Goal: Contribute content

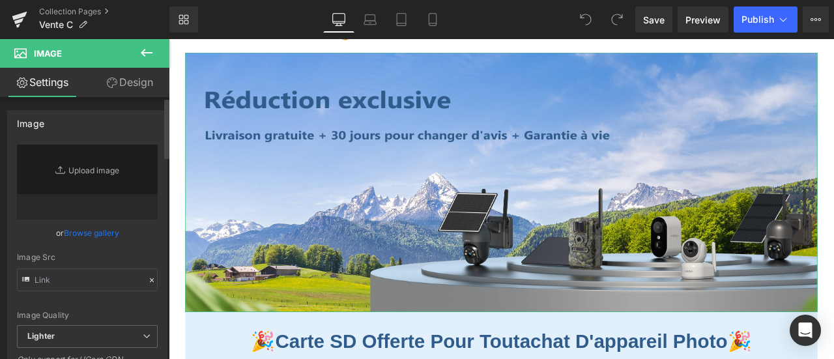
click at [60, 176] on icon at bounding box center [61, 170] width 13 height 13
type input "[URL][DOMAIN_NAME]"
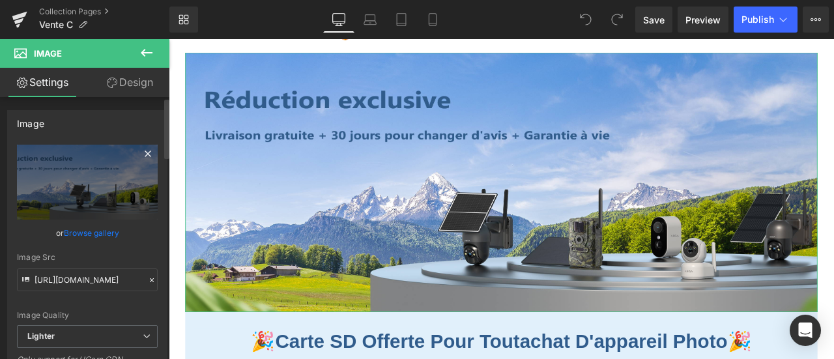
type input "C:\fakepath\画板 11.jpg"
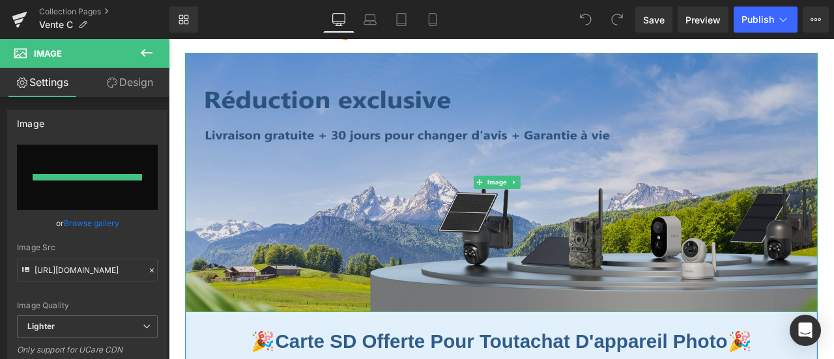
type input "[URL][DOMAIN_NAME]"
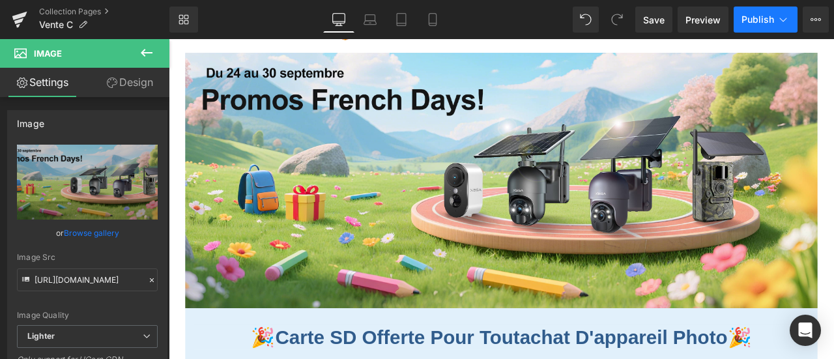
click at [756, 12] on button "Publish" at bounding box center [766, 20] width 64 height 26
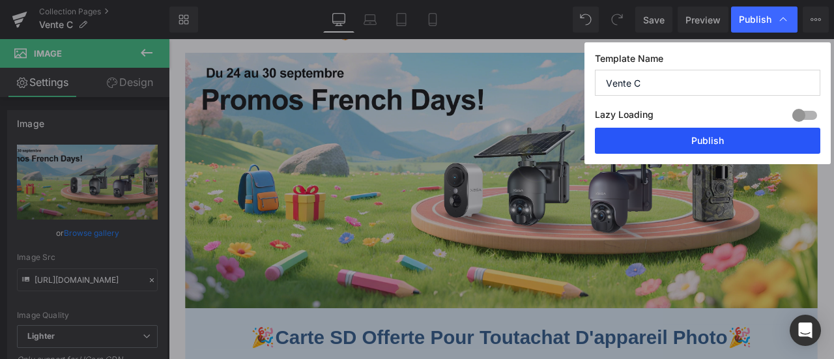
click at [749, 141] on button "Publish" at bounding box center [707, 141] width 225 height 26
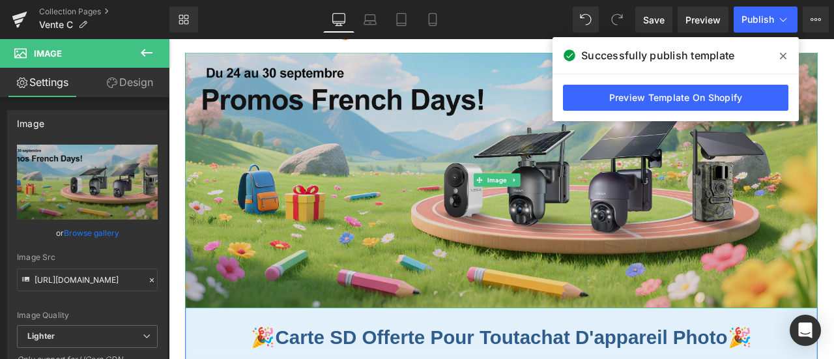
click at [287, 227] on img at bounding box center [562, 206] width 749 height 303
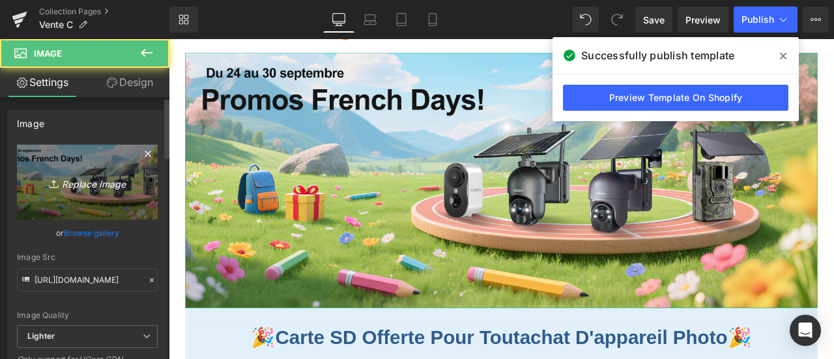
click at [74, 170] on link "Replace Image" at bounding box center [87, 182] width 141 height 75
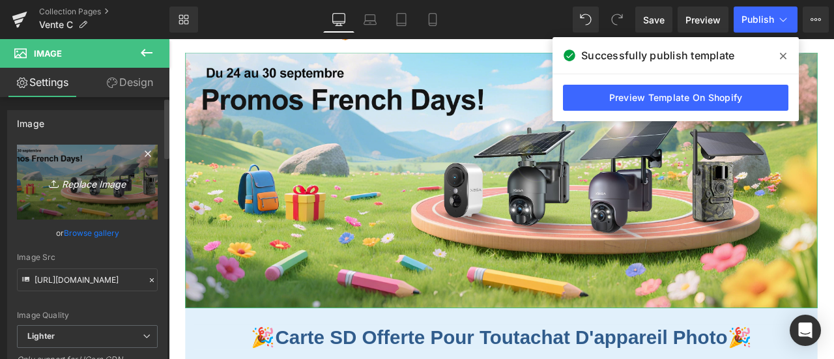
type input "C:\fakepath\画板 12.jpg"
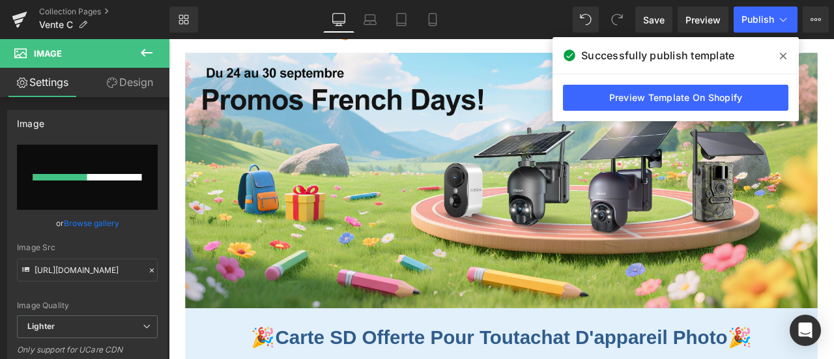
click at [783, 53] on icon at bounding box center [783, 56] width 7 height 10
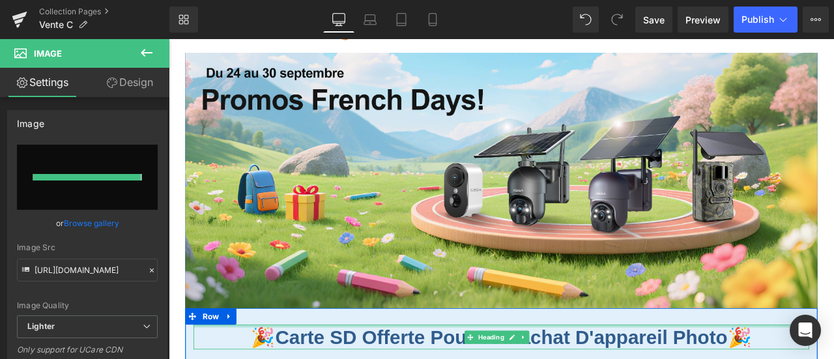
type input "[URL][DOMAIN_NAME]"
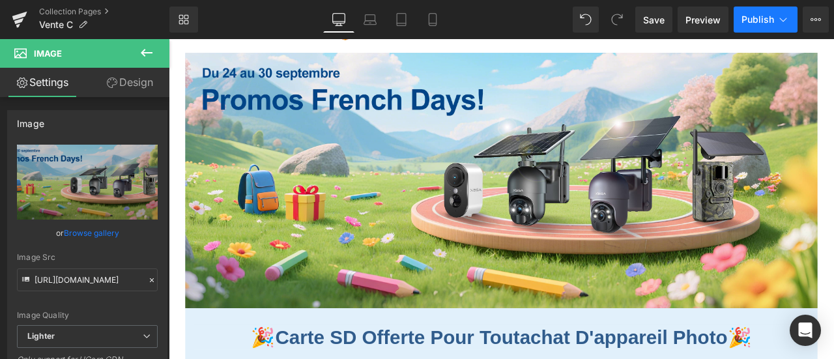
click at [761, 12] on button "Publish" at bounding box center [766, 20] width 64 height 26
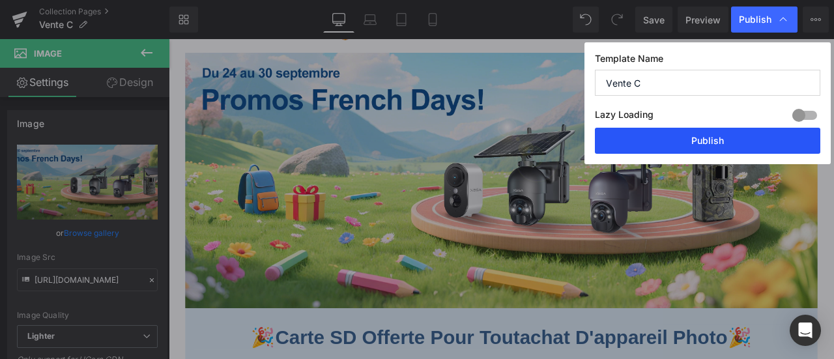
click at [710, 137] on button "Publish" at bounding box center [707, 141] width 225 height 26
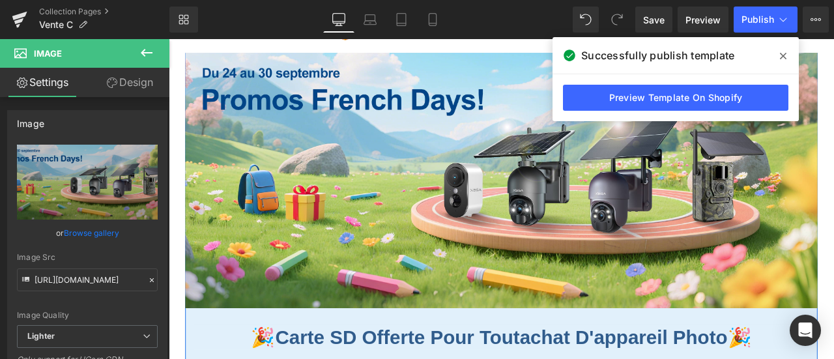
scroll to position [261, 0]
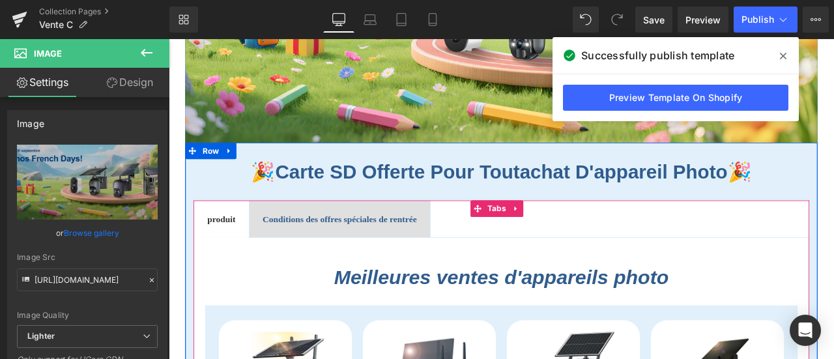
click at [442, 261] on span "Conditions des offres spéciales de rentrée Text Block" at bounding box center [372, 252] width 214 height 43
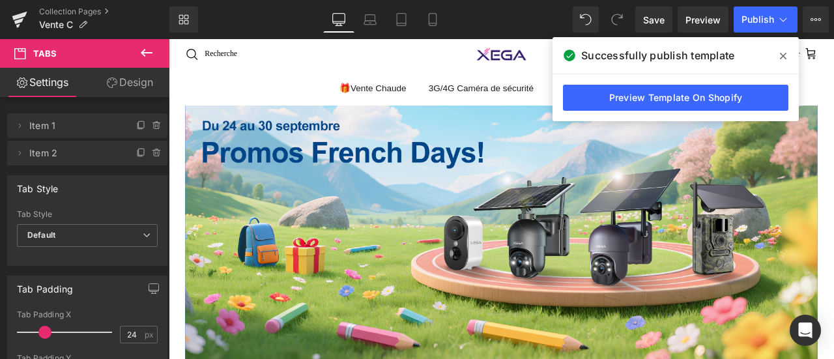
scroll to position [0, 0]
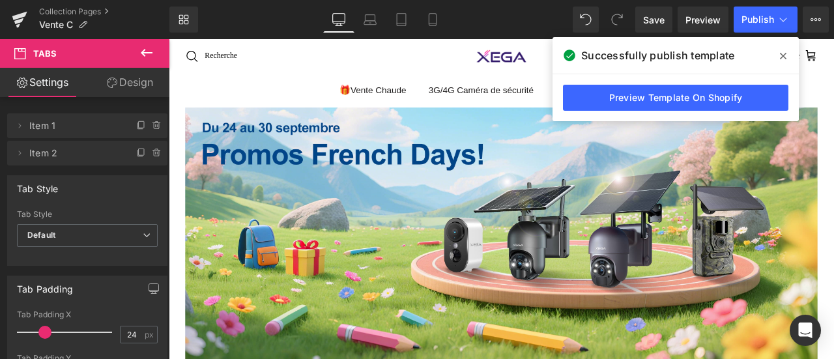
click at [784, 55] on icon at bounding box center [783, 56] width 7 height 10
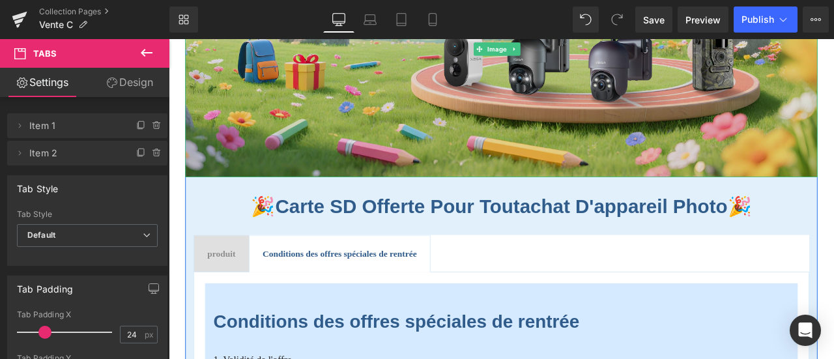
scroll to position [391, 0]
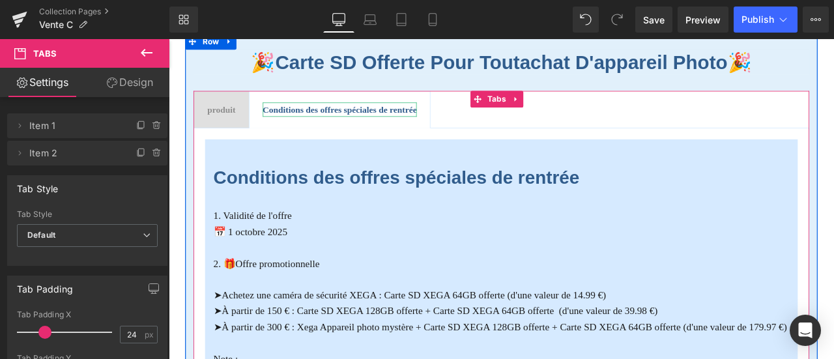
click at [394, 119] on b "Conditions des offres spéciales de rentrée" at bounding box center [371, 122] width 183 height 11
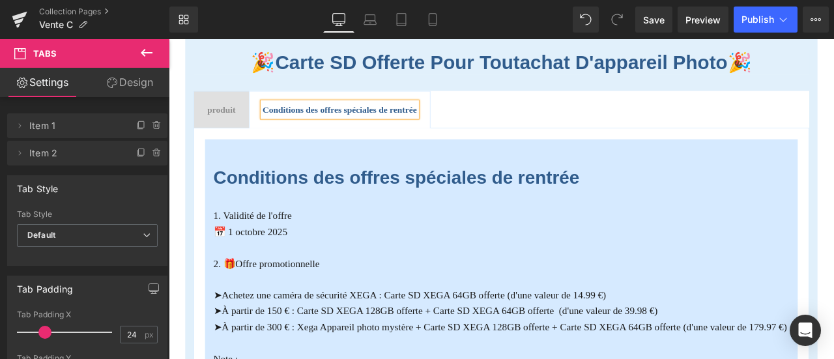
click at [394, 119] on b "Conditions des offres spéciales de rentrée" at bounding box center [371, 122] width 183 height 11
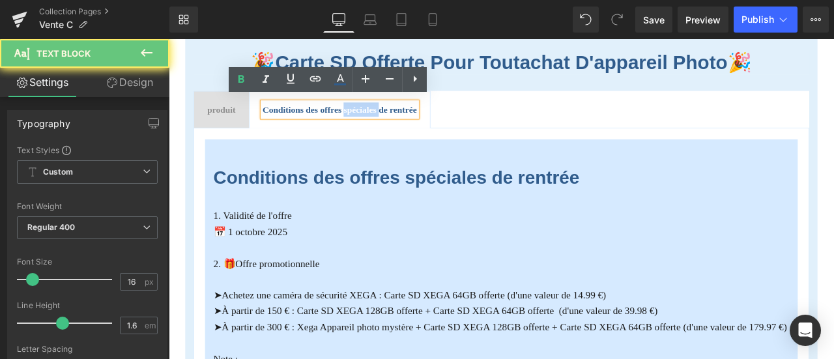
click at [427, 119] on b "Conditions des offres spéciales de rentrée" at bounding box center [371, 122] width 183 height 11
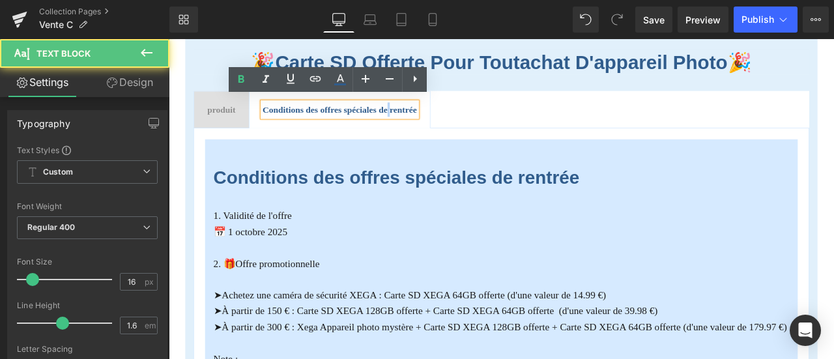
click at [427, 119] on b "Conditions des offres spéciales de rentrée" at bounding box center [371, 122] width 183 height 11
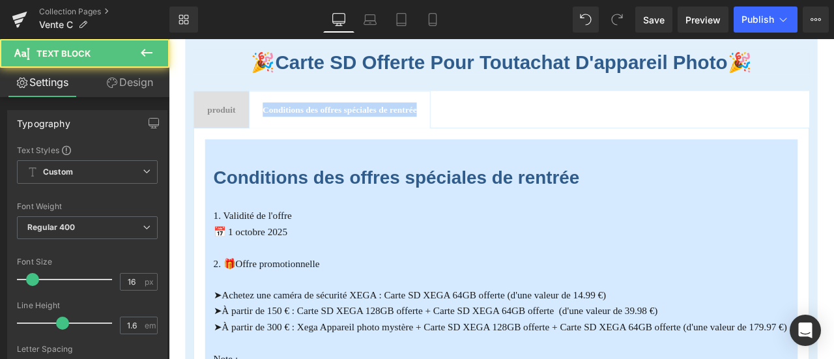
copy b "Conditions des offres spéciales de rentrée"
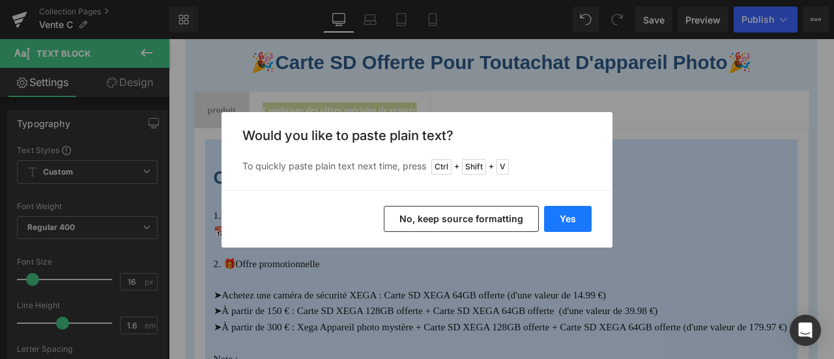
click at [551, 212] on button "Yes" at bounding box center [568, 219] width 48 height 26
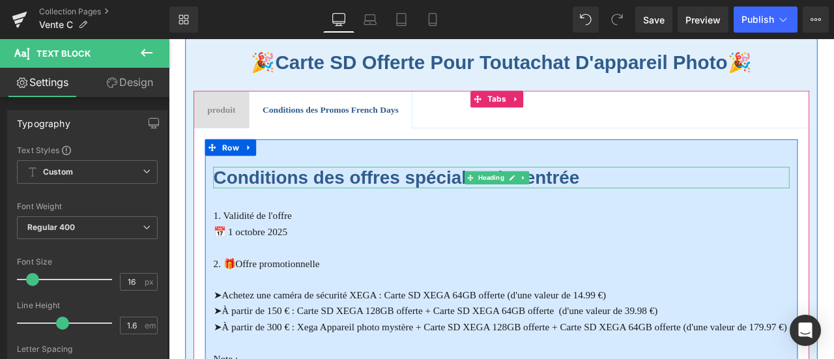
click at [424, 202] on b "Conditions des offres spéciales de rentrée" at bounding box center [439, 203] width 434 height 24
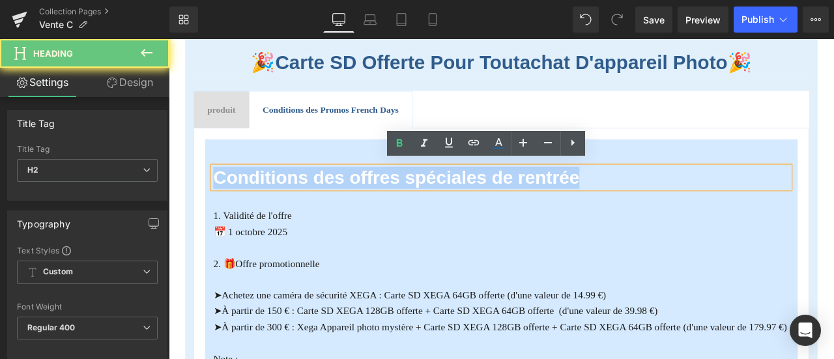
click at [424, 202] on b "Conditions des offres spéciales de rentrée" at bounding box center [439, 203] width 434 height 24
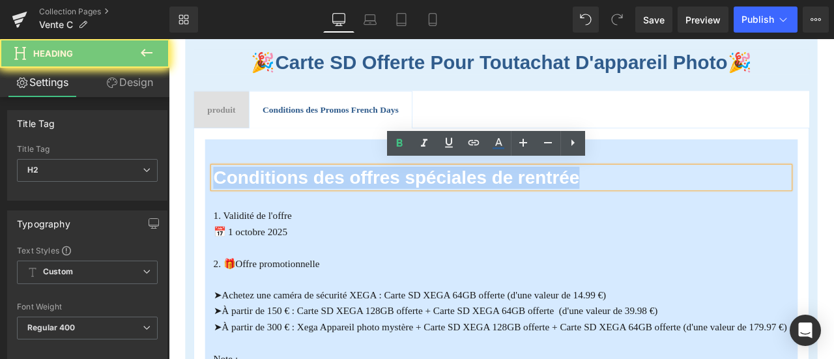
paste div
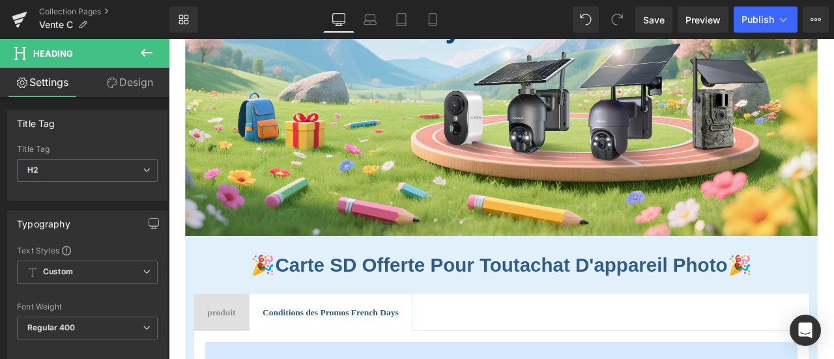
scroll to position [0, 0]
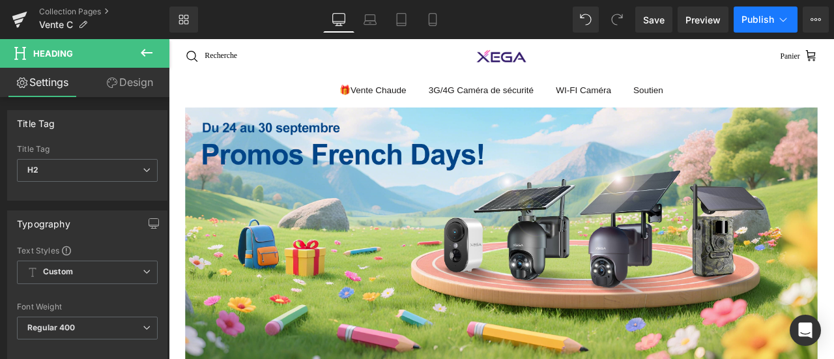
click at [742, 20] on span "Publish" at bounding box center [757, 19] width 33 height 10
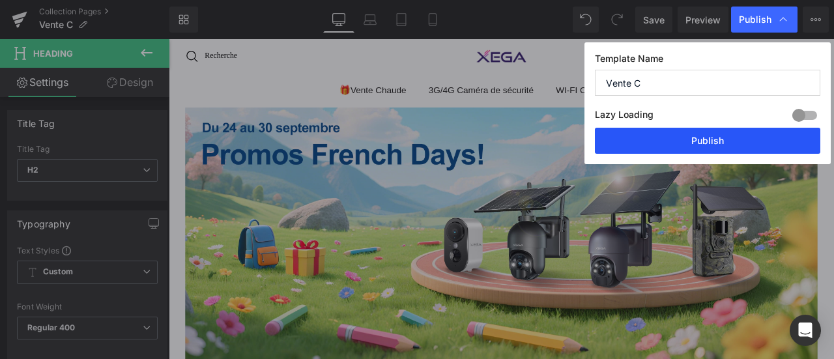
click at [696, 137] on button "Publish" at bounding box center [707, 141] width 225 height 26
